Goal: Task Accomplishment & Management: Manage account settings

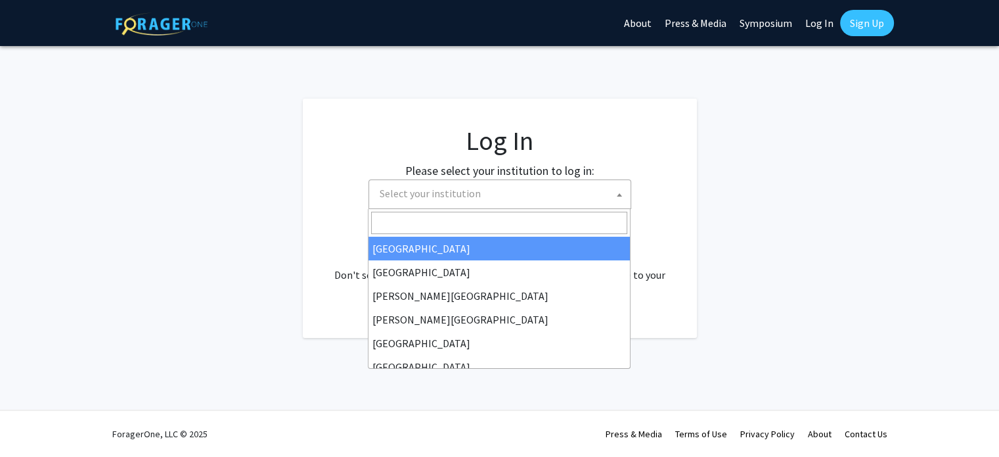
click at [508, 196] on span "Select your institution" at bounding box center [502, 193] width 256 height 27
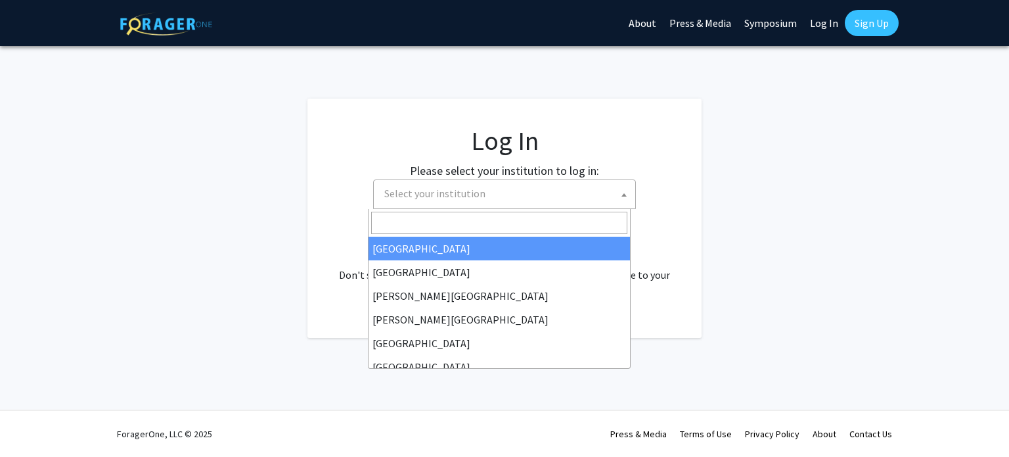
select select "34"
click at [473, 202] on span "Select your institution" at bounding box center [507, 193] width 256 height 27
select select "34"
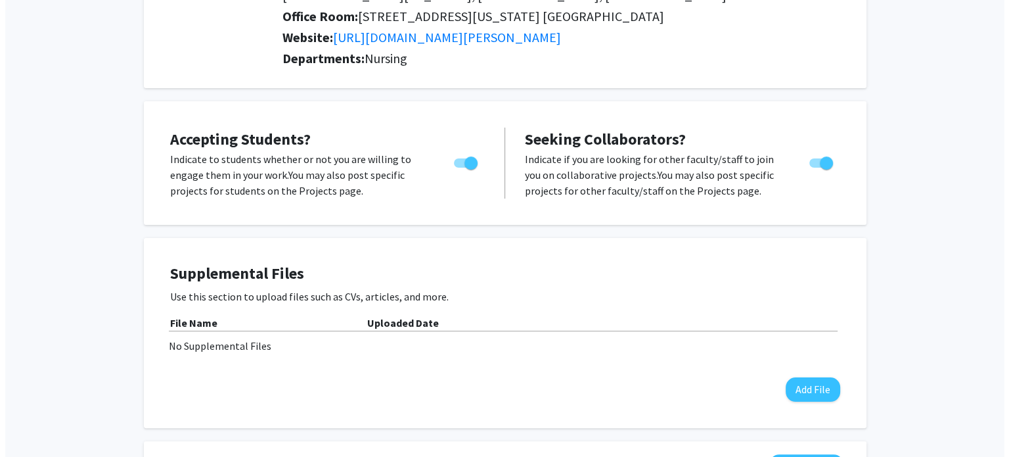
scroll to position [328, 0]
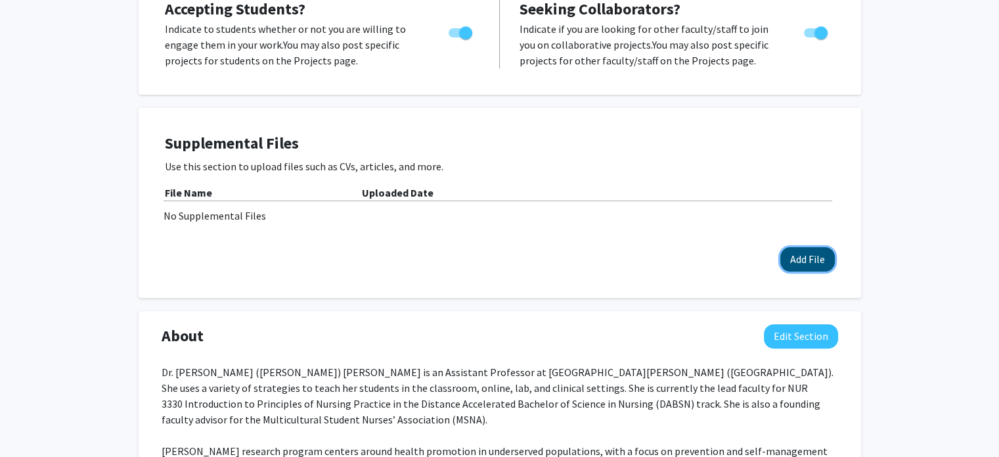
click at [830, 247] on button "Add File" at bounding box center [807, 259] width 55 height 24
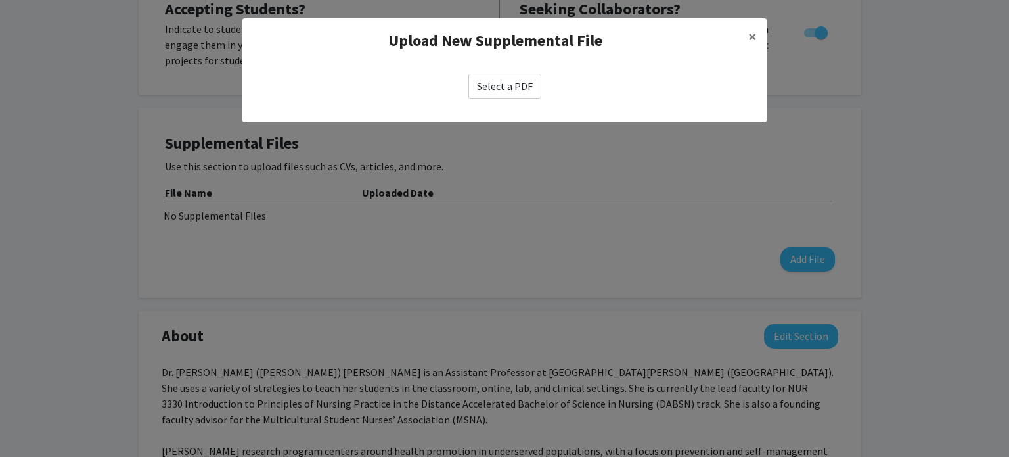
click at [533, 93] on label "Select a PDF" at bounding box center [504, 86] width 73 height 25
click at [0, 0] on input "Select a PDF" at bounding box center [0, 0] width 0 height 0
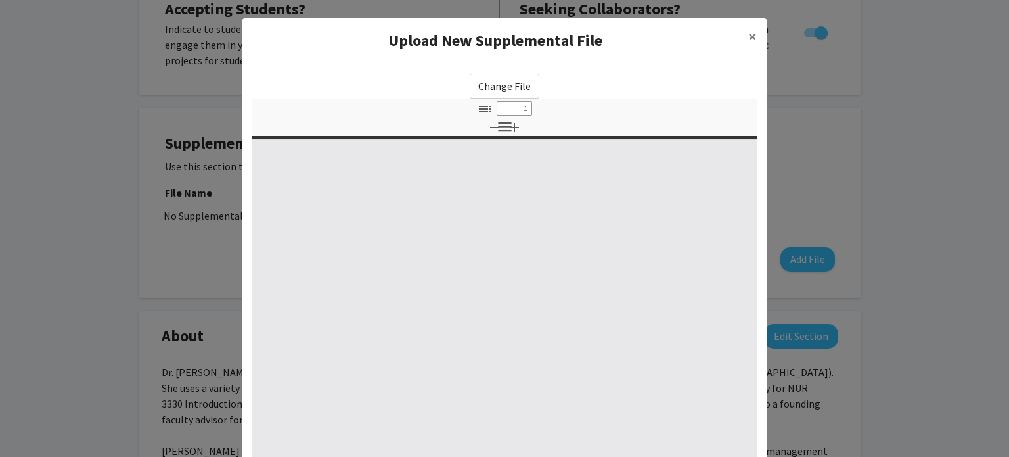
select select "custom"
type input "0"
select select "custom"
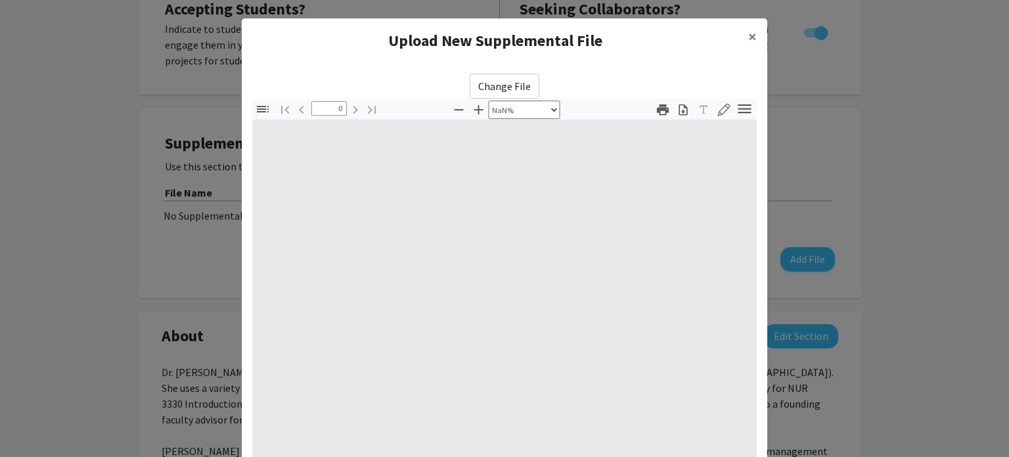
type input "1"
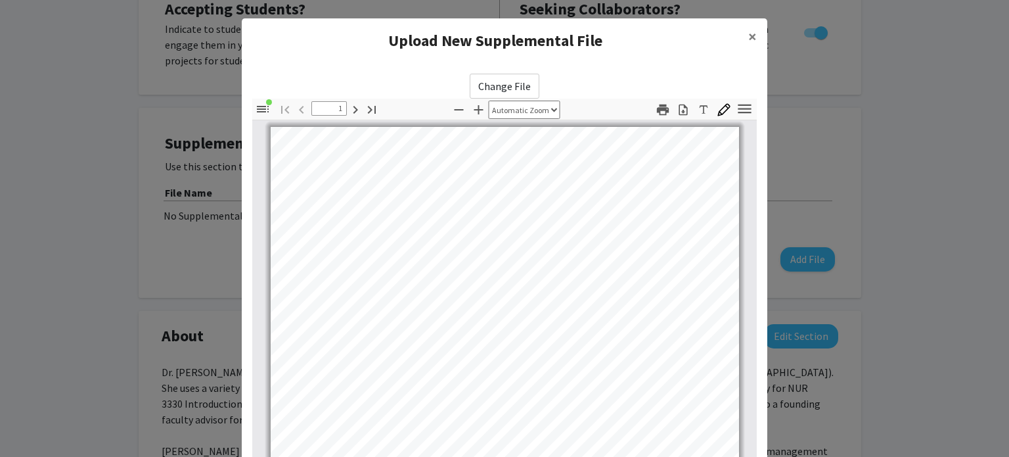
select select "auto"
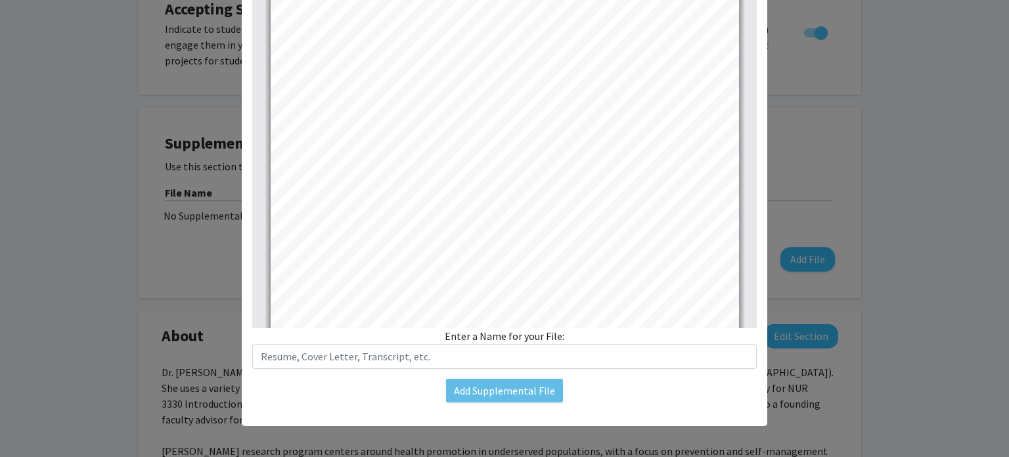
scroll to position [281, 0]
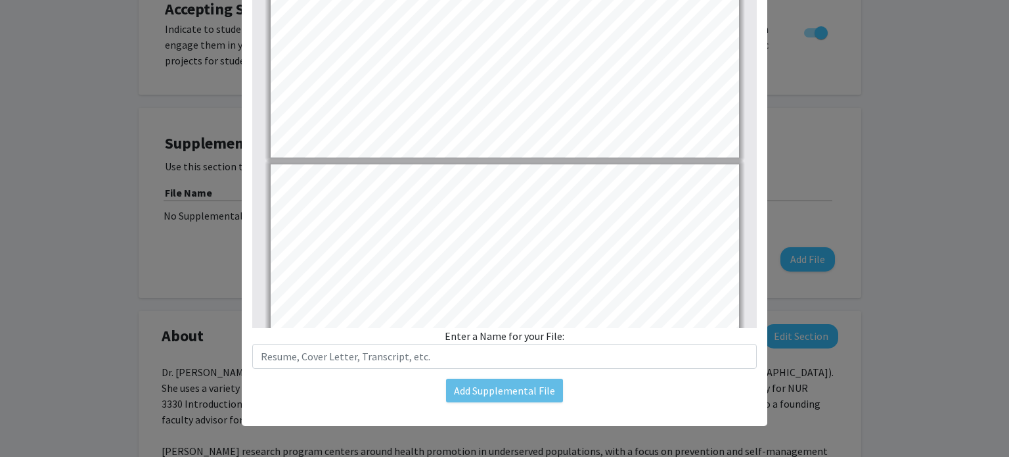
type input "1"
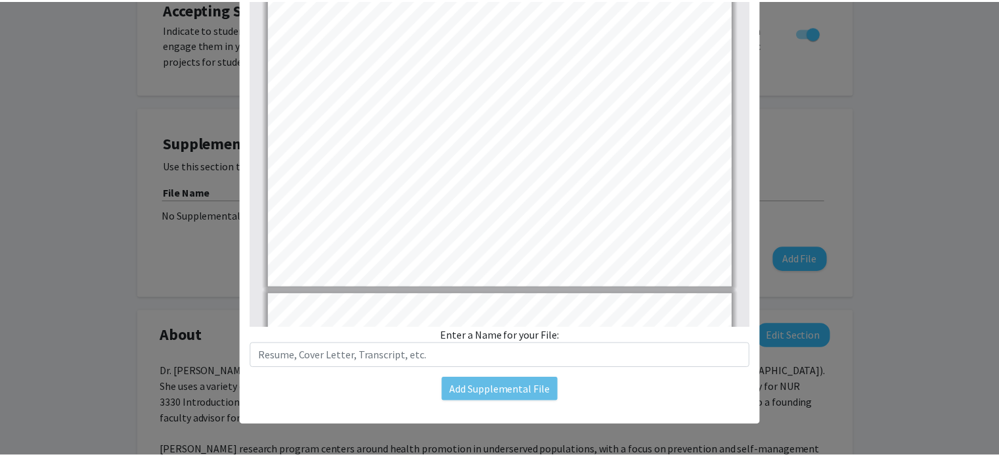
scroll to position [0, 0]
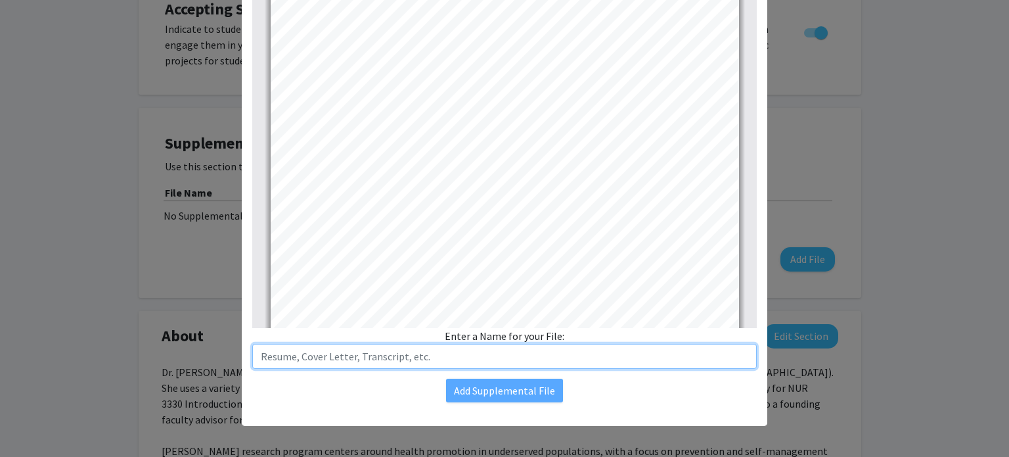
click at [361, 356] on input "text" at bounding box center [504, 356] width 504 height 25
type input "Curriculum Vitae"
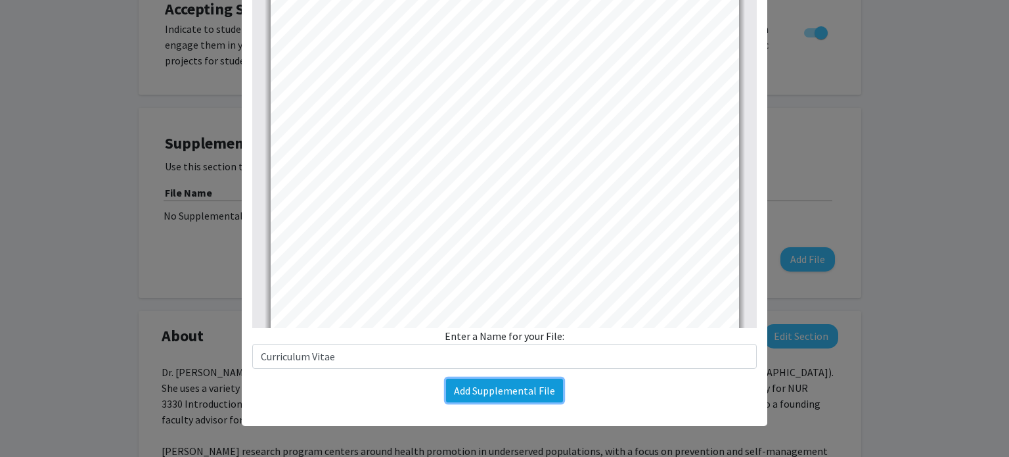
click at [485, 395] on button "Add Supplemental File" at bounding box center [504, 390] width 117 height 24
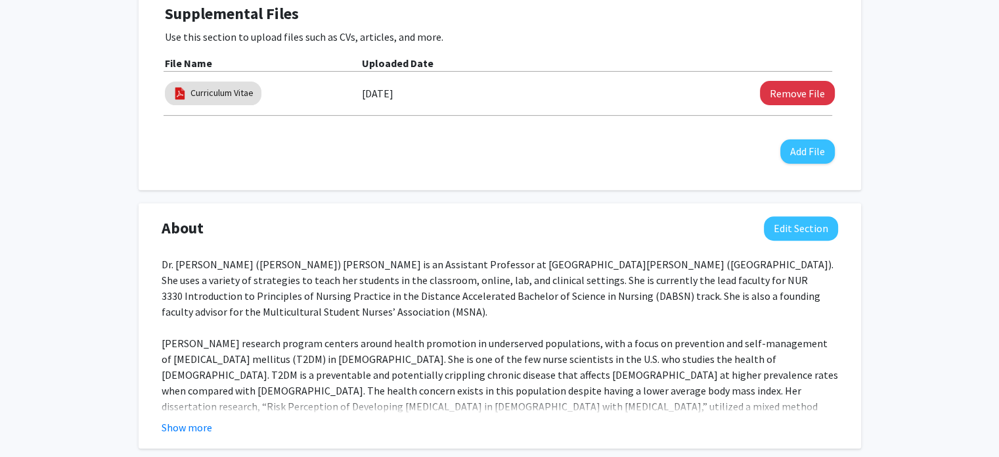
scroll to position [460, 0]
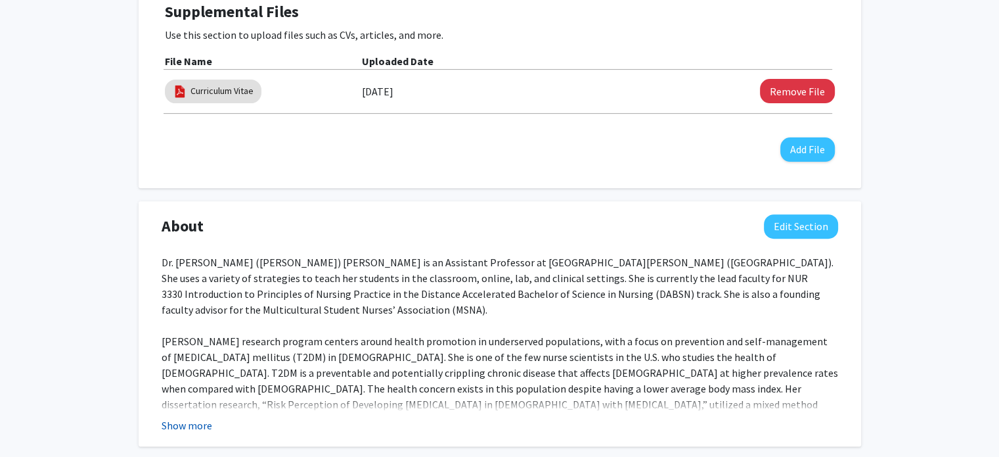
click at [189, 417] on button "Show more" at bounding box center [187, 425] width 51 height 16
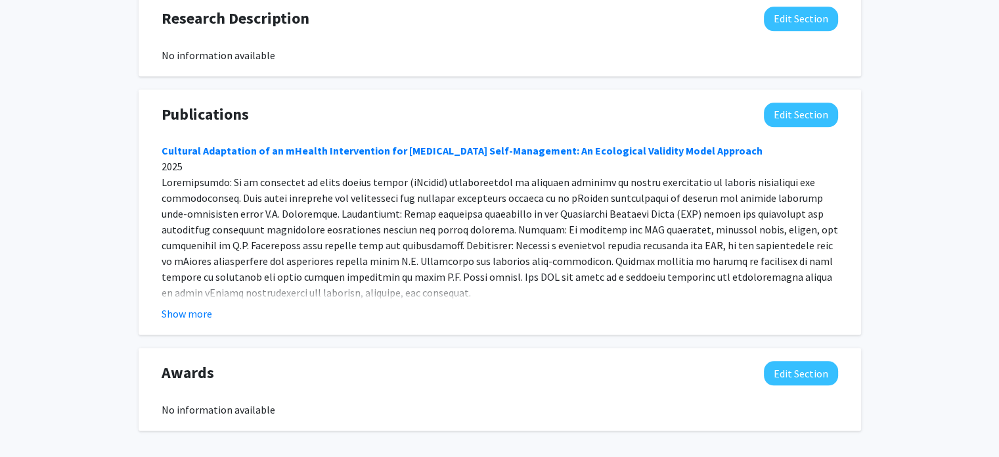
scroll to position [1439, 0]
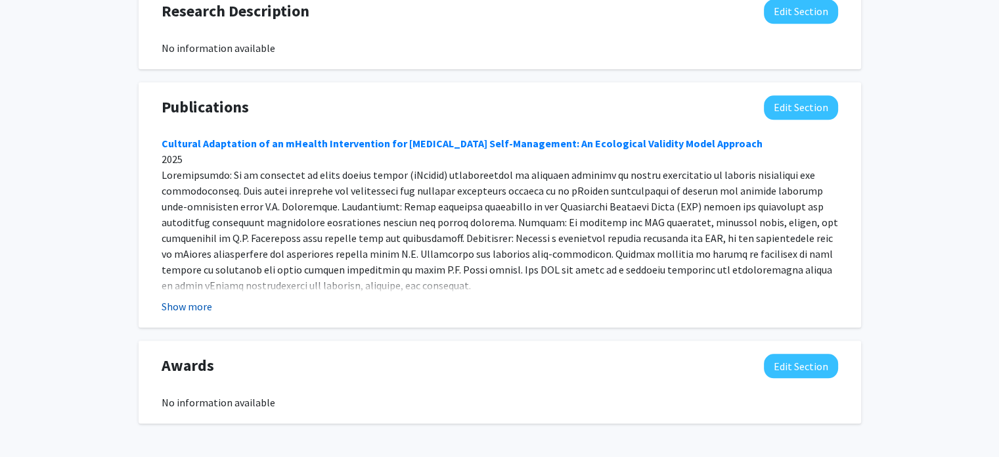
click at [193, 298] on button "Show more" at bounding box center [187, 306] width 51 height 16
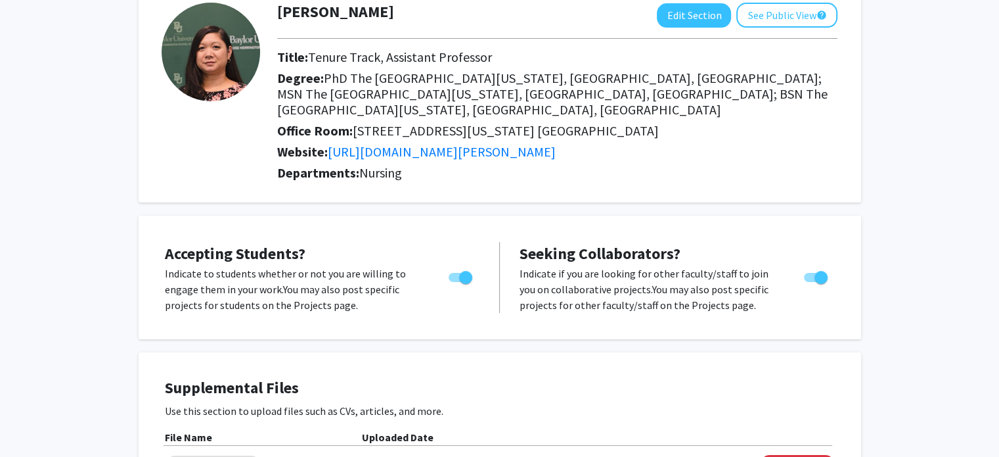
scroll to position [0, 0]
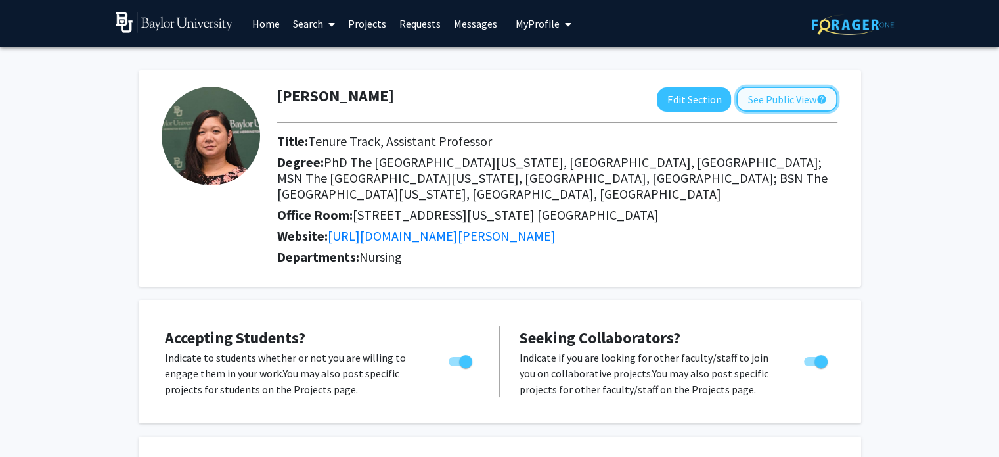
click at [782, 93] on button "See Public View help" at bounding box center [786, 99] width 101 height 25
